Goal: Task Accomplishment & Management: Manage account settings

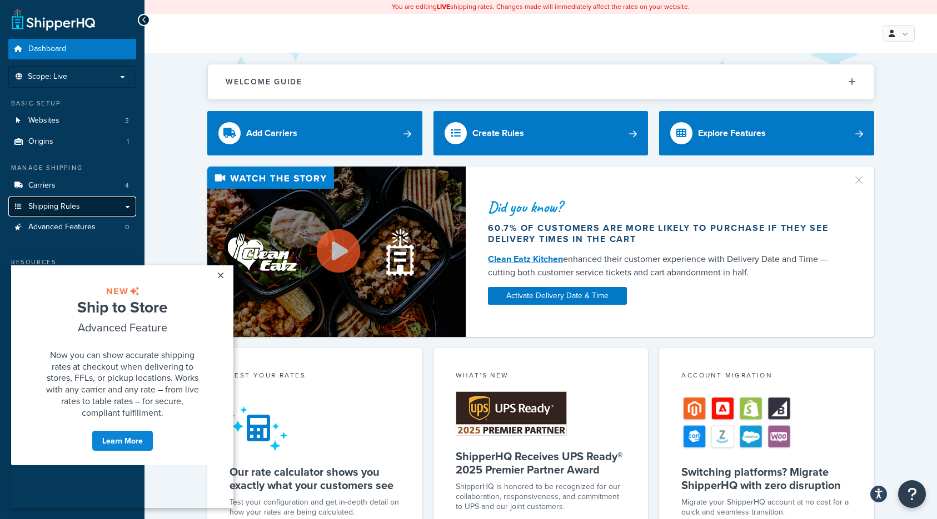
click at [61, 206] on span "Shipping Rules" at bounding box center [54, 206] width 52 height 9
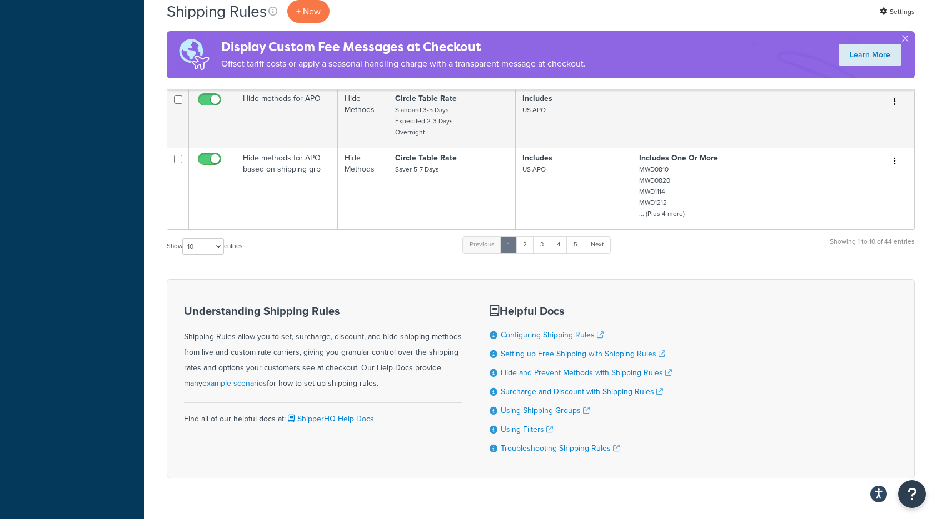
scroll to position [792, 0]
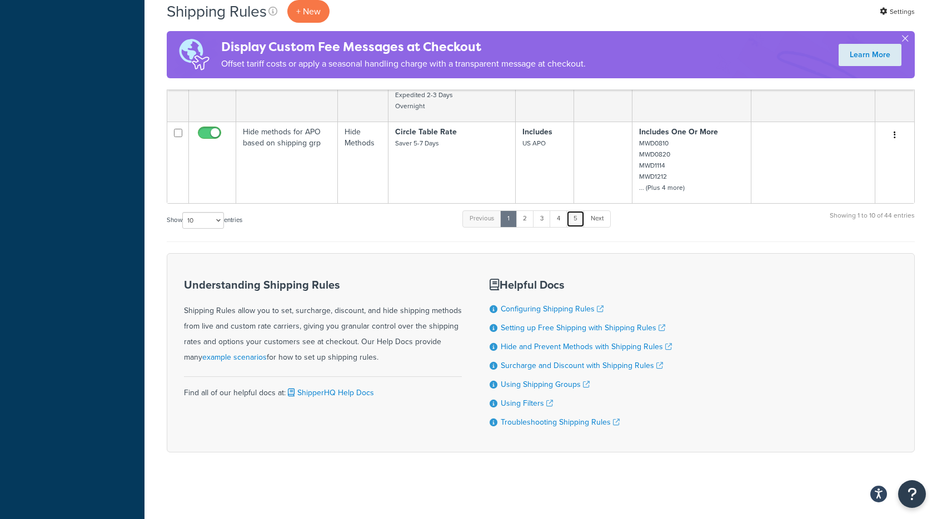
click at [577, 217] on link "5" at bounding box center [575, 219] width 18 height 17
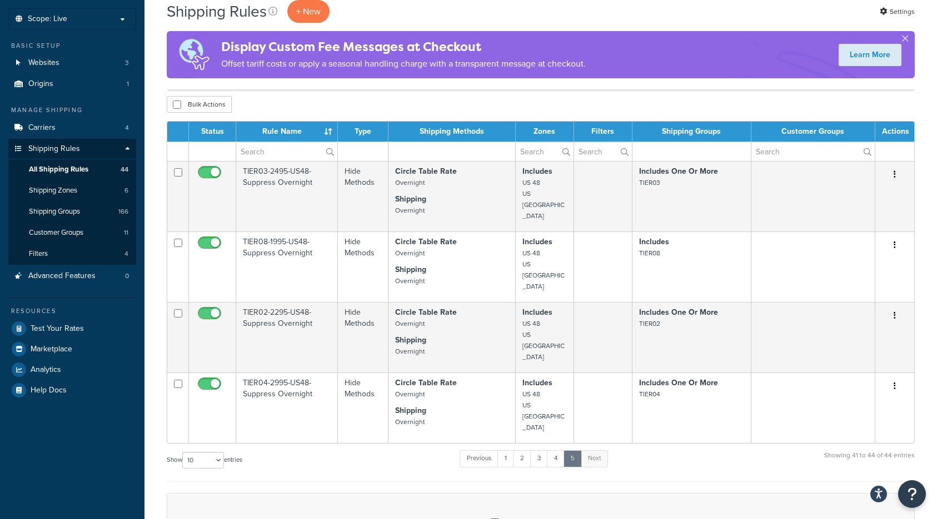
scroll to position [57, 0]
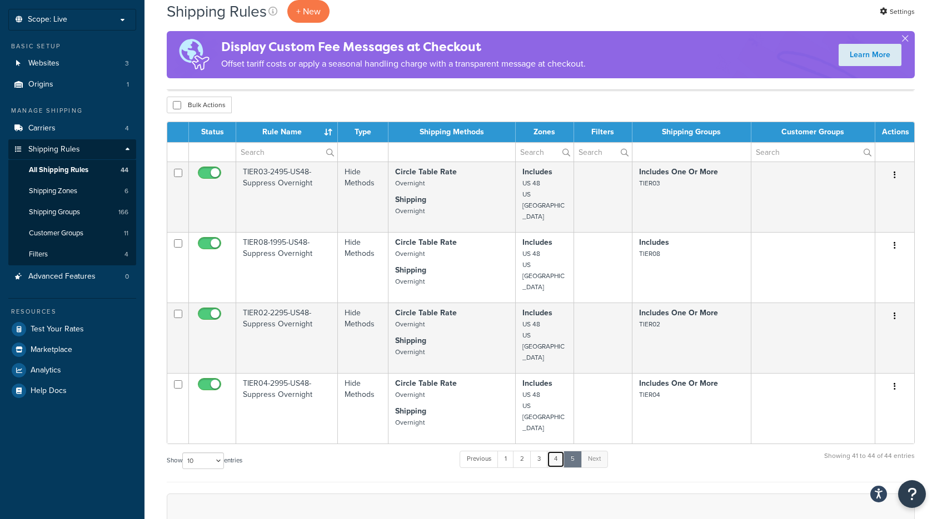
click at [556, 451] on link "4" at bounding box center [556, 459] width 18 height 17
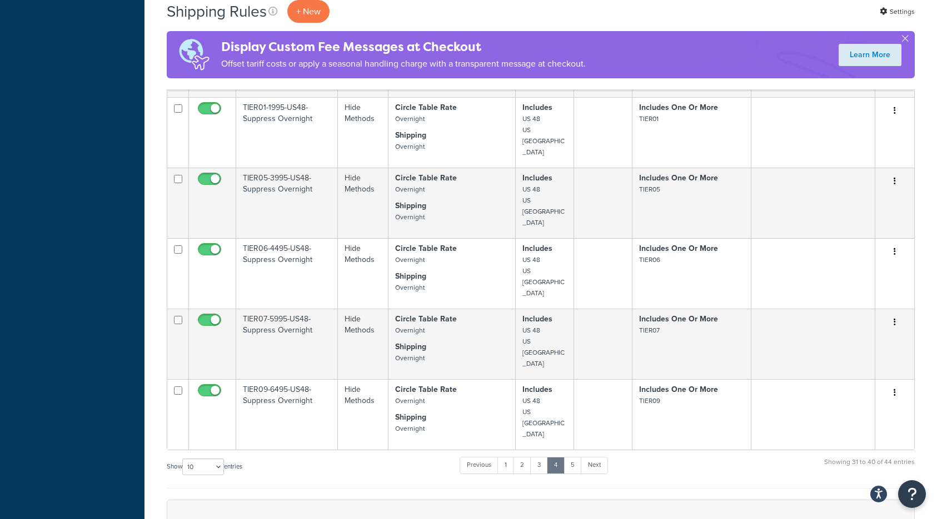
scroll to position [514, 0]
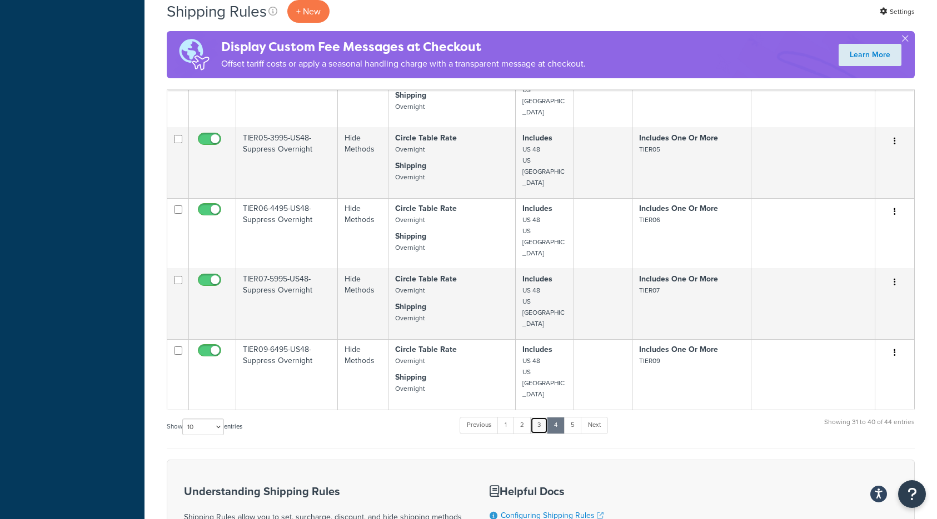
click at [543, 417] on link "3" at bounding box center [539, 425] width 18 height 17
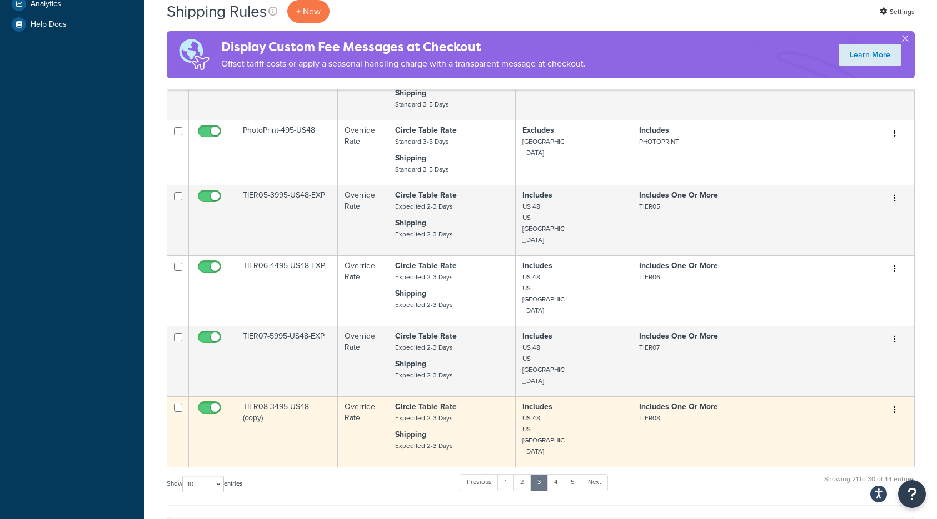
scroll to position [459, 0]
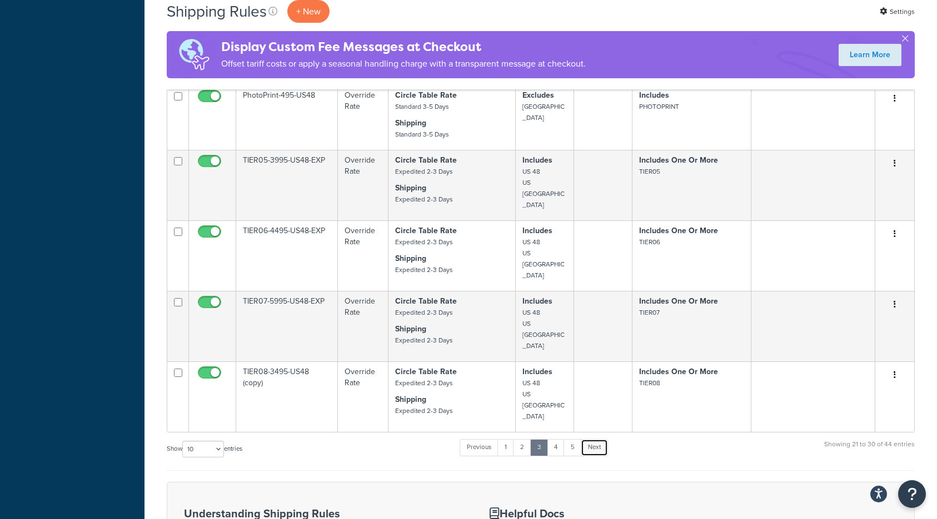
click at [602, 439] on link "Next" at bounding box center [594, 447] width 27 height 17
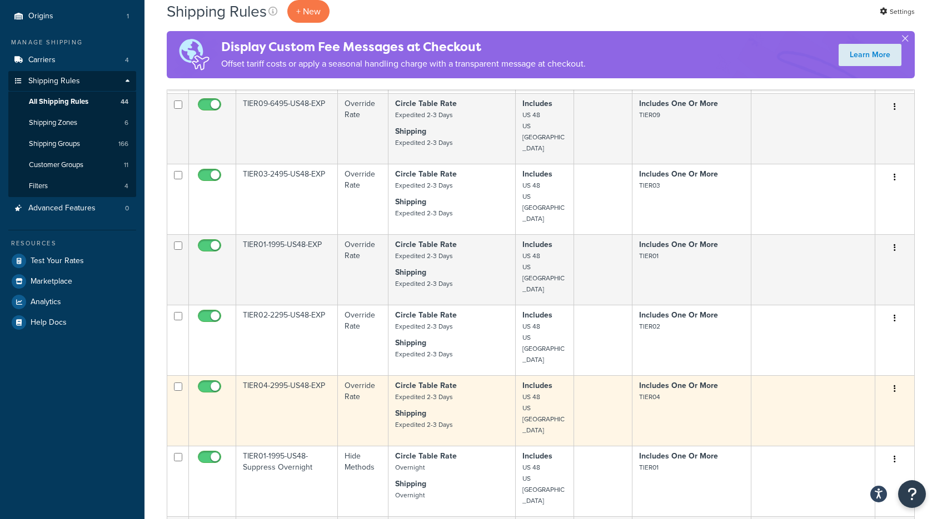
scroll to position [70, 0]
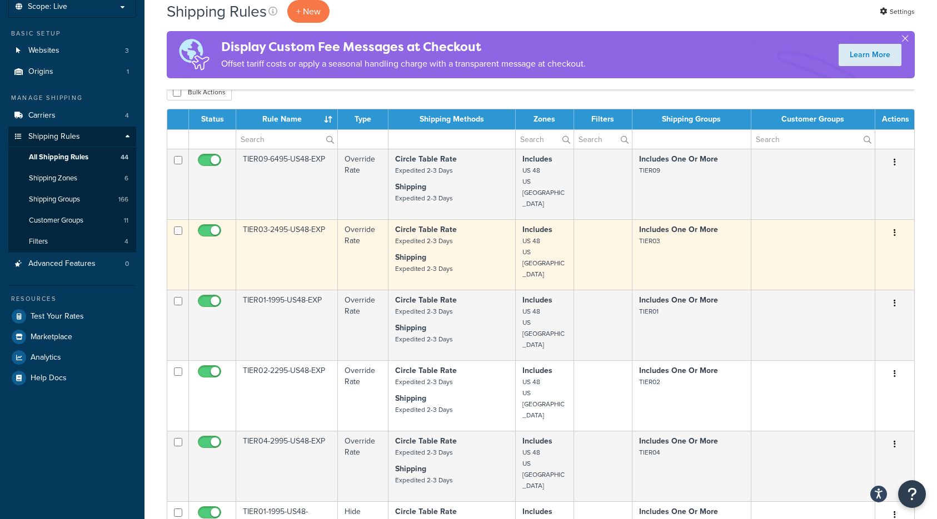
click at [322, 253] on td "TIER03-2495-US48-EXP" at bounding box center [287, 254] width 102 height 71
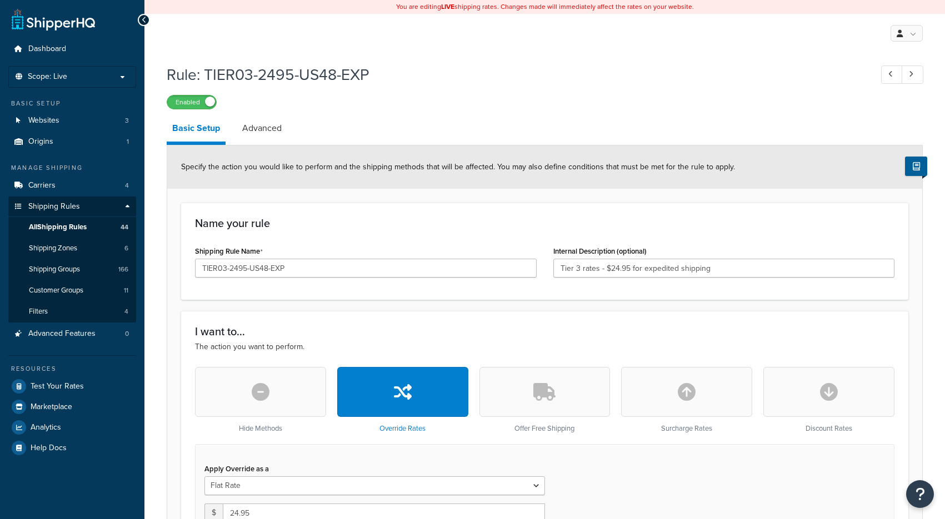
select select "ITEM"
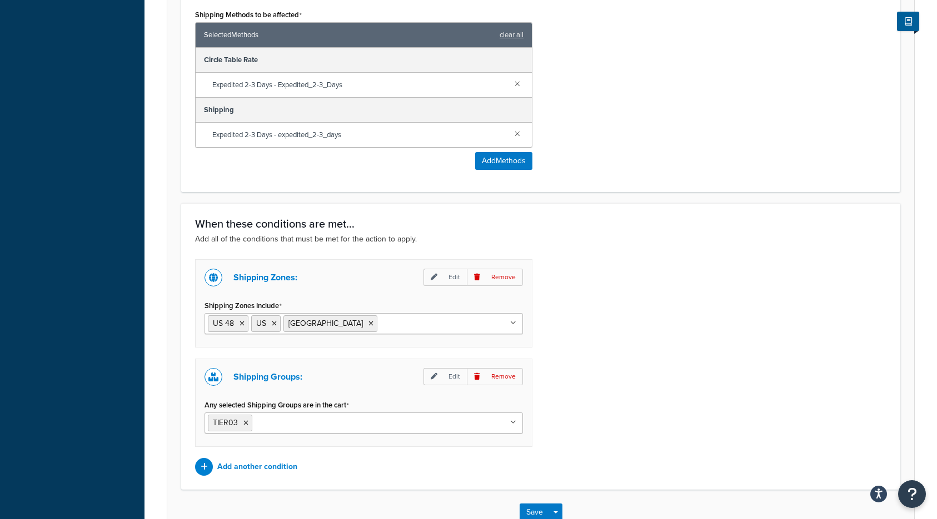
scroll to position [778, 0]
